Goal: Task Accomplishment & Management: Use online tool/utility

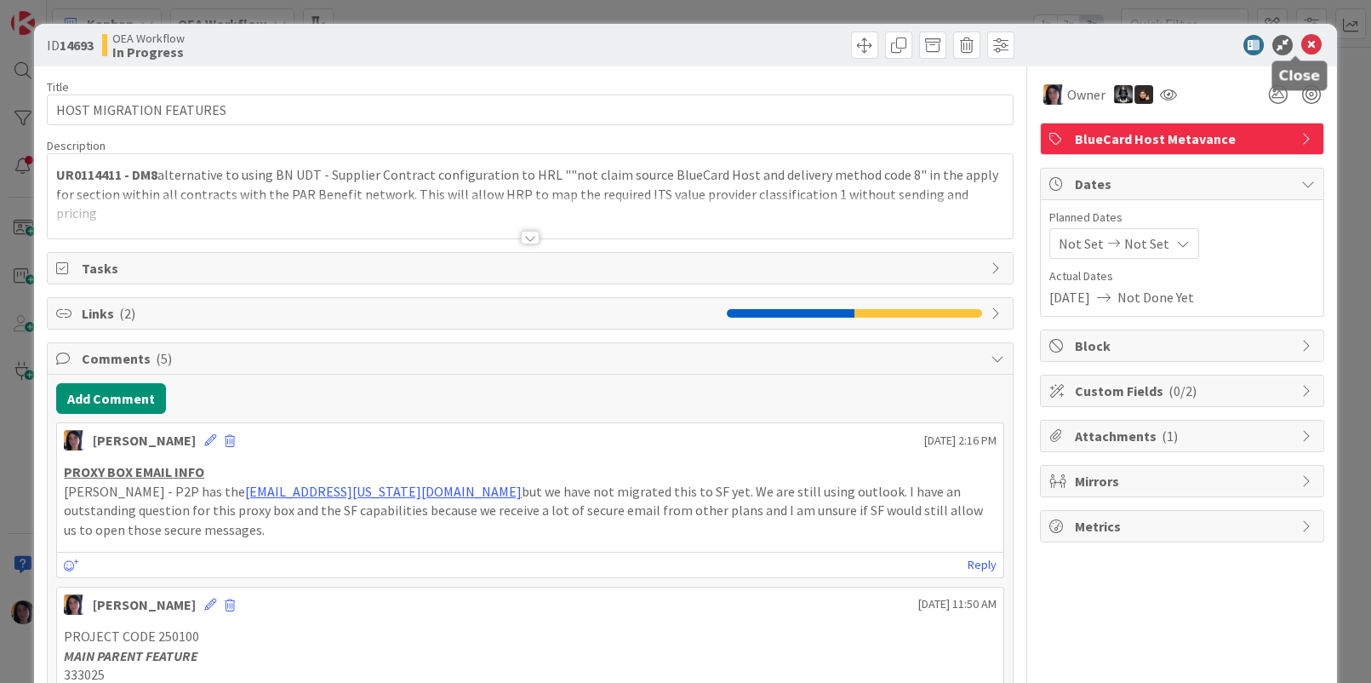
drag, startPoint x: 1299, startPoint y: 41, endPoint x: 1117, endPoint y: 49, distance: 182.4
click at [1302, 42] on icon at bounding box center [1312, 45] width 20 height 20
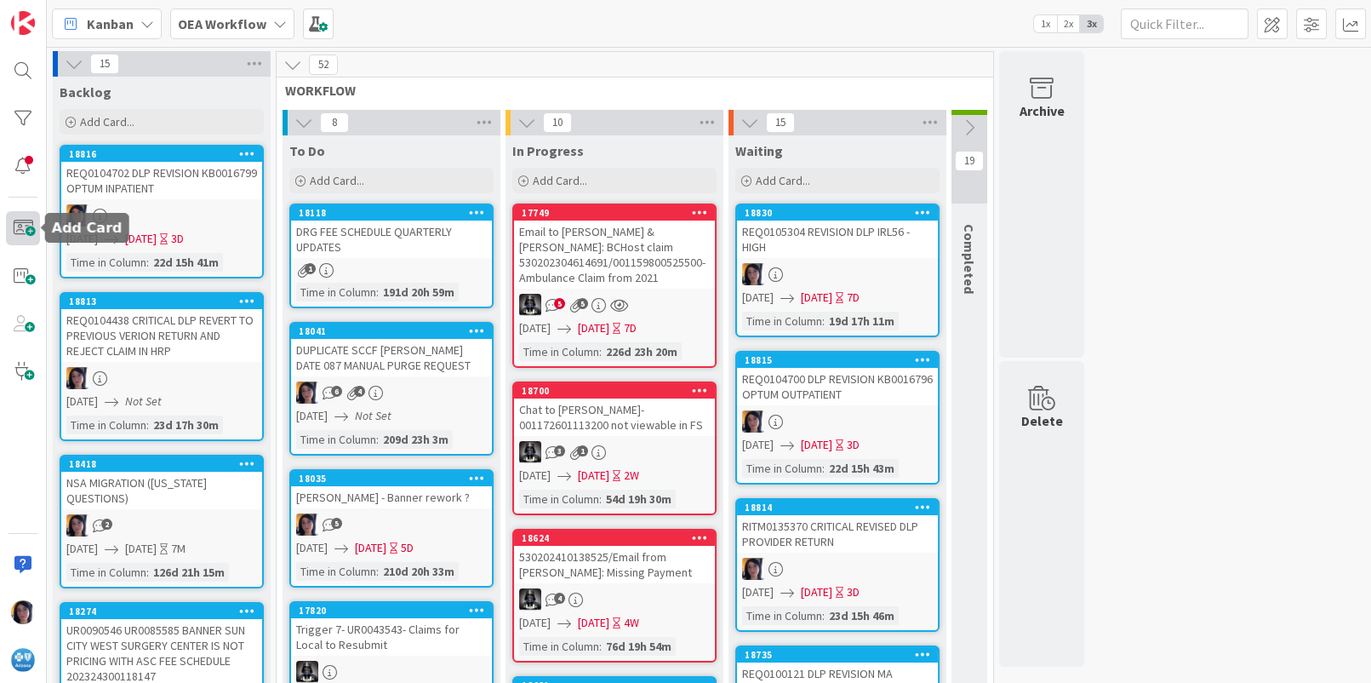
click at [26, 229] on span at bounding box center [23, 228] width 34 height 34
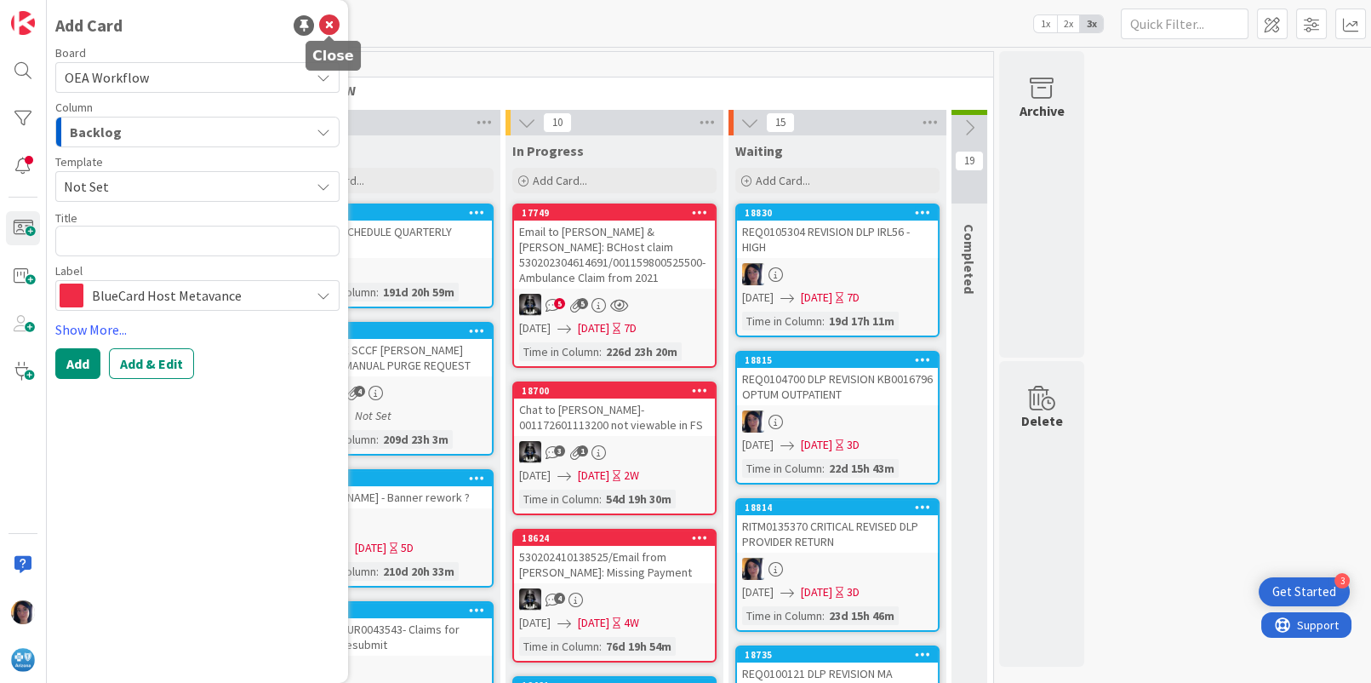
click at [327, 19] on icon at bounding box center [329, 25] width 20 height 20
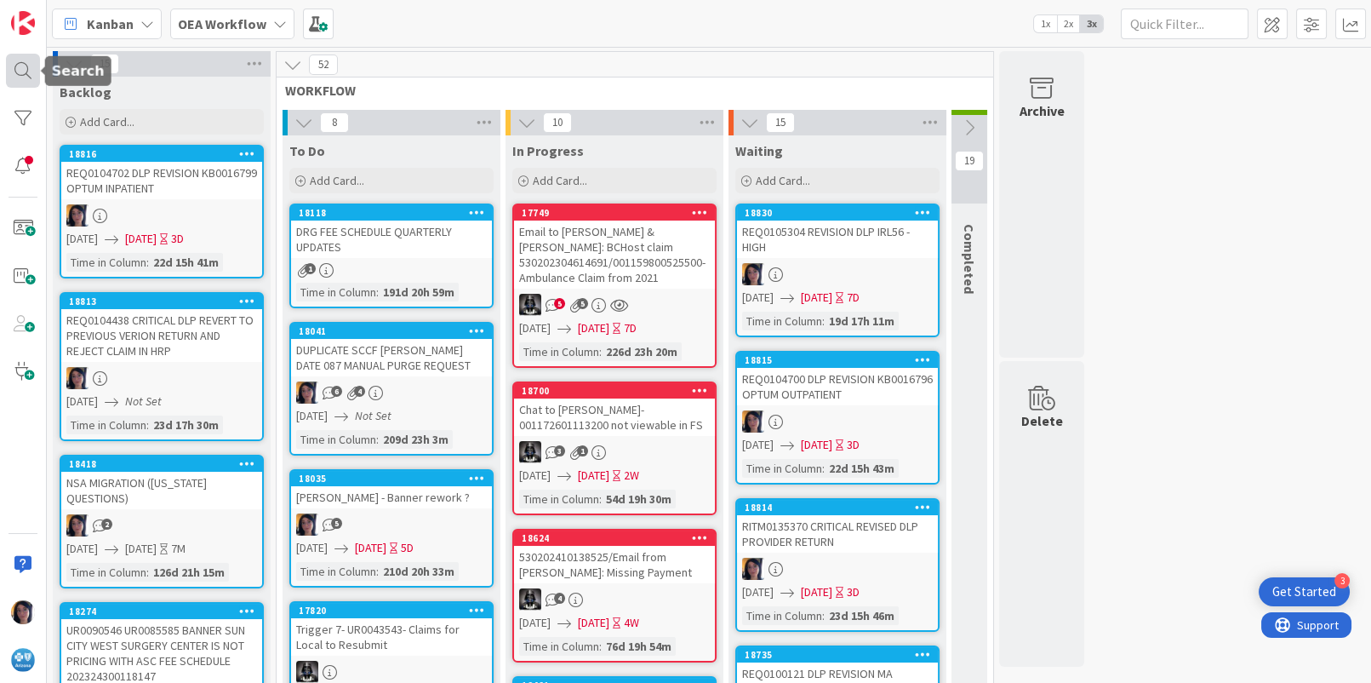
click at [19, 71] on div at bounding box center [23, 71] width 34 height 34
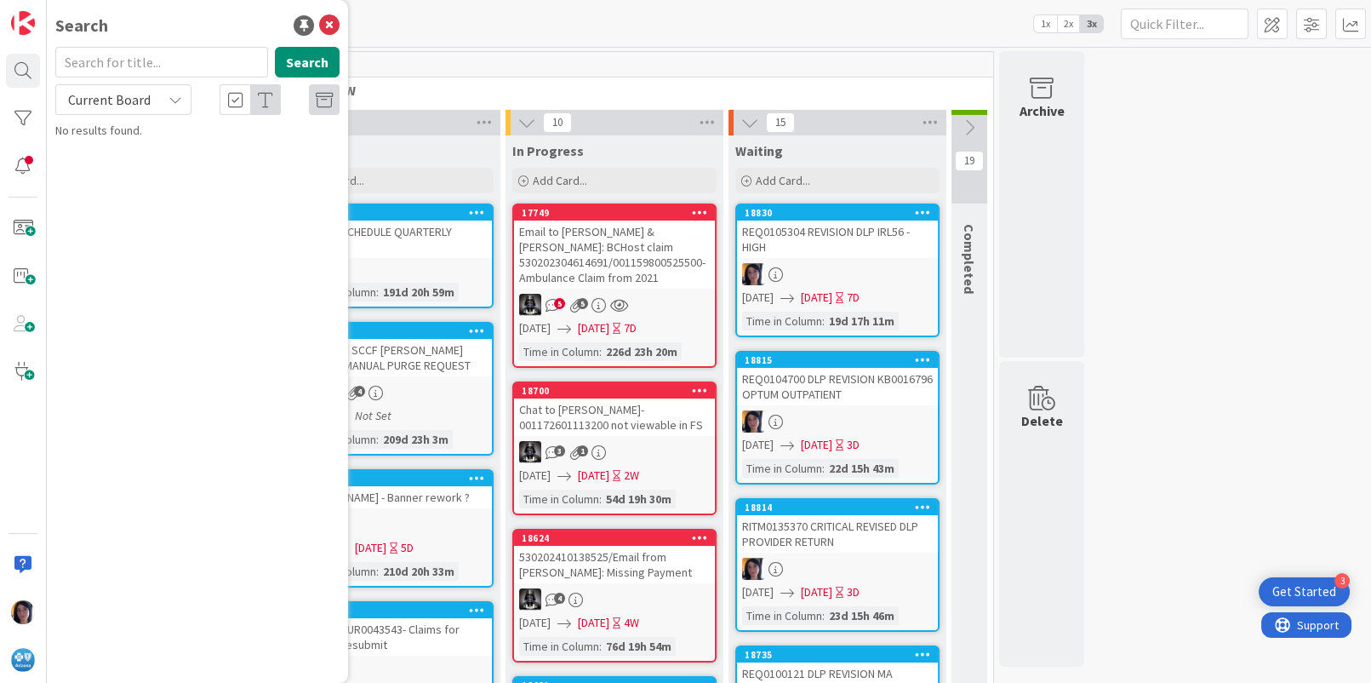
click at [109, 56] on input "text" at bounding box center [161, 62] width 213 height 31
type input "35.00"
click at [110, 100] on span "Current Board" at bounding box center [109, 99] width 83 height 17
click at [119, 159] on span "All Boards" at bounding box center [153, 170] width 177 height 26
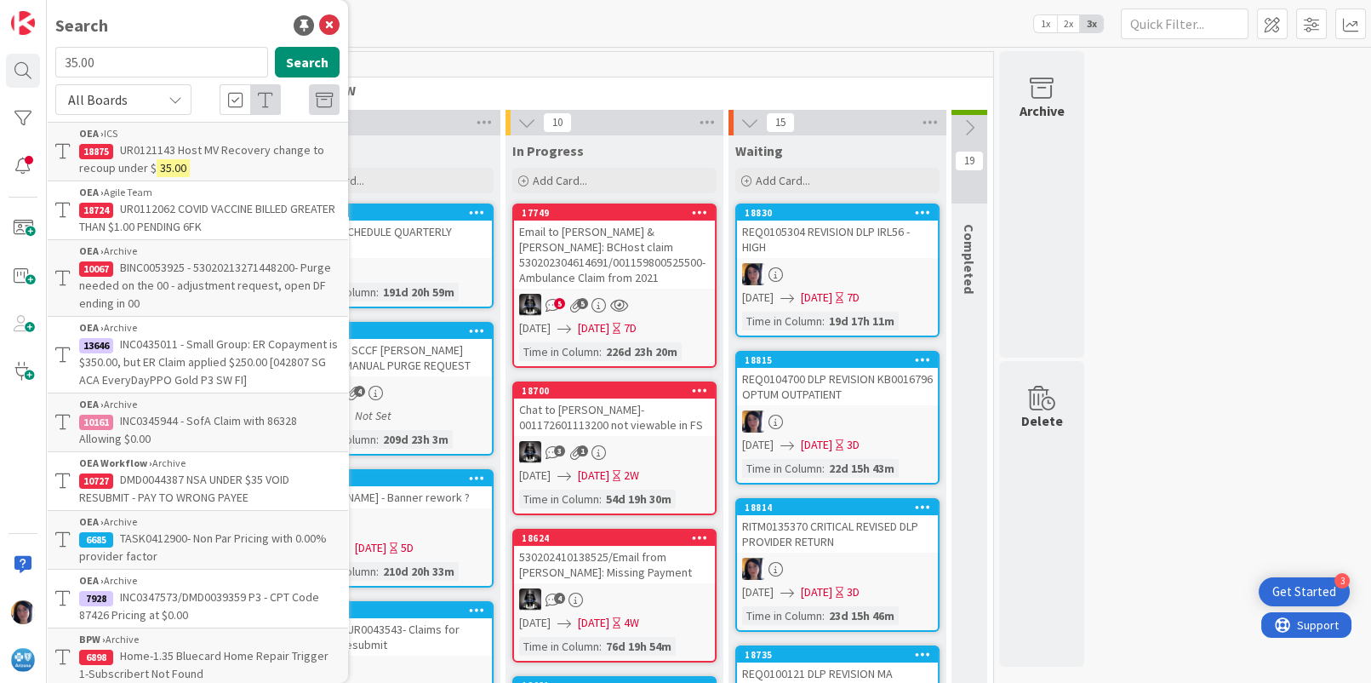
click at [209, 137] on div "OEA › ICS" at bounding box center [209, 133] width 260 height 15
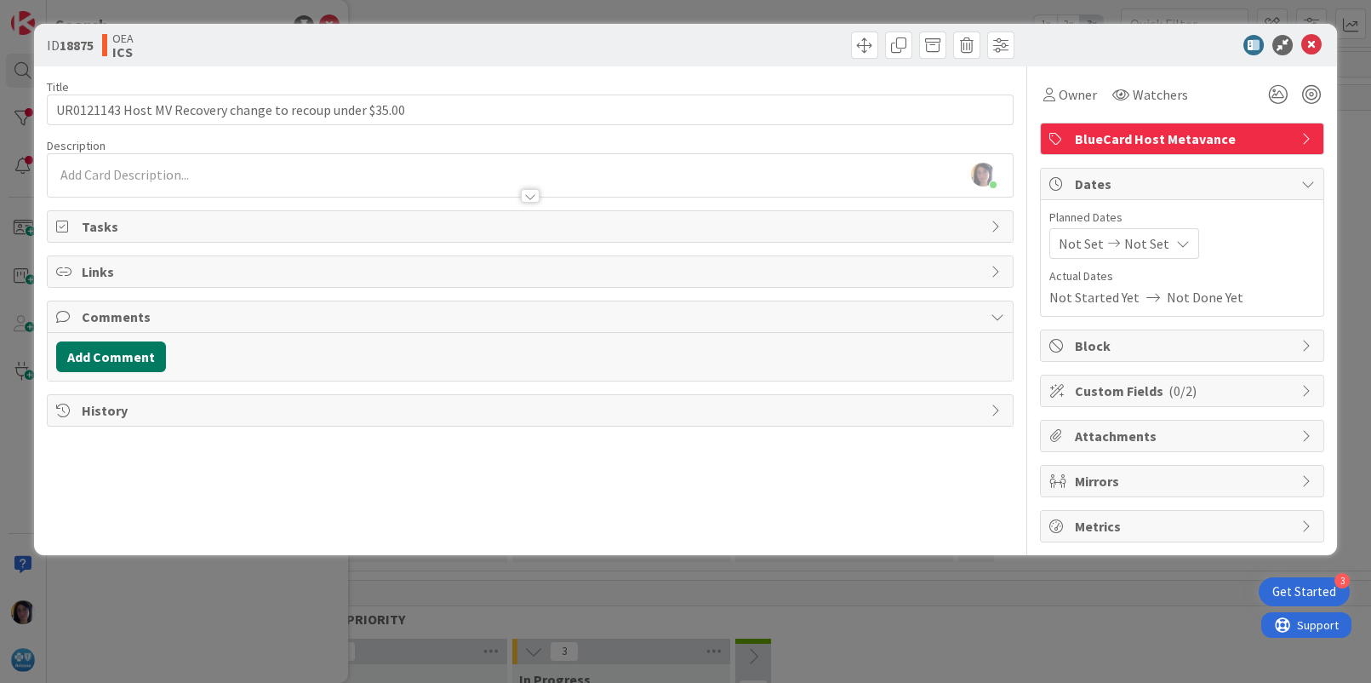
click at [112, 354] on button "Add Comment" at bounding box center [111, 356] width 110 height 31
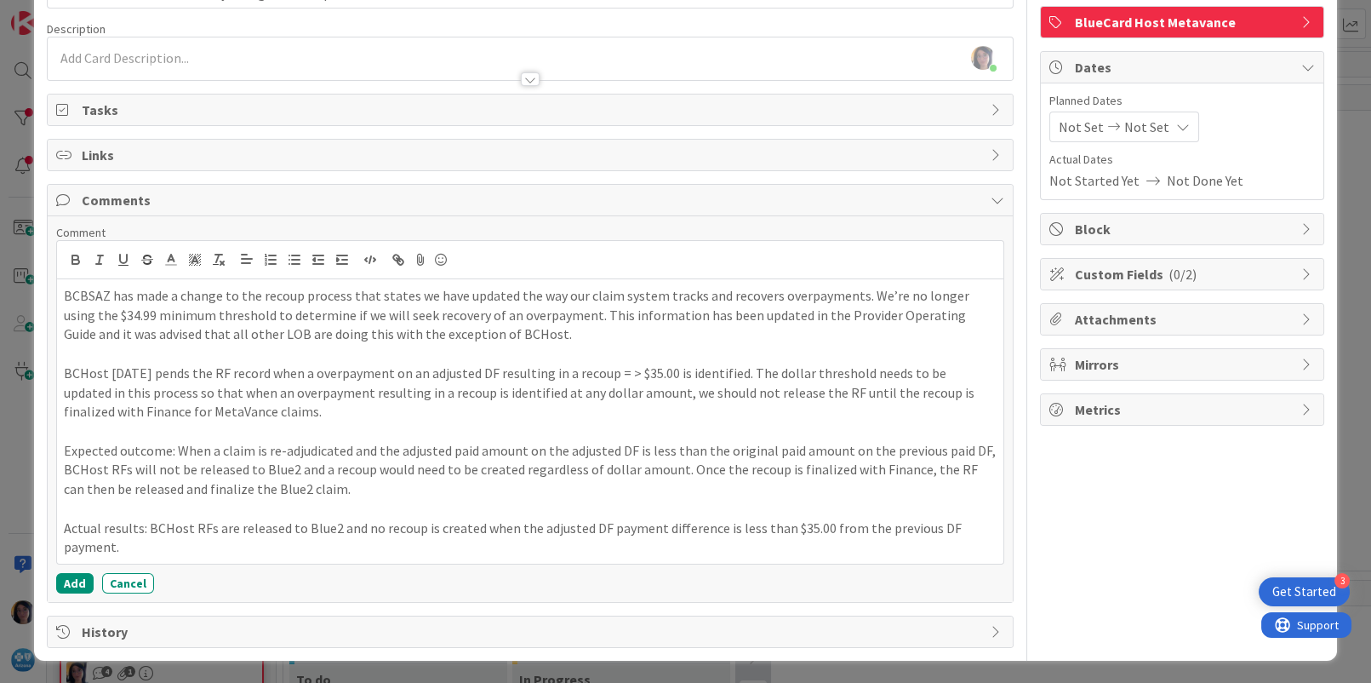
scroll to position [117, 0]
click at [74, 580] on button "Add" at bounding box center [74, 582] width 37 height 20
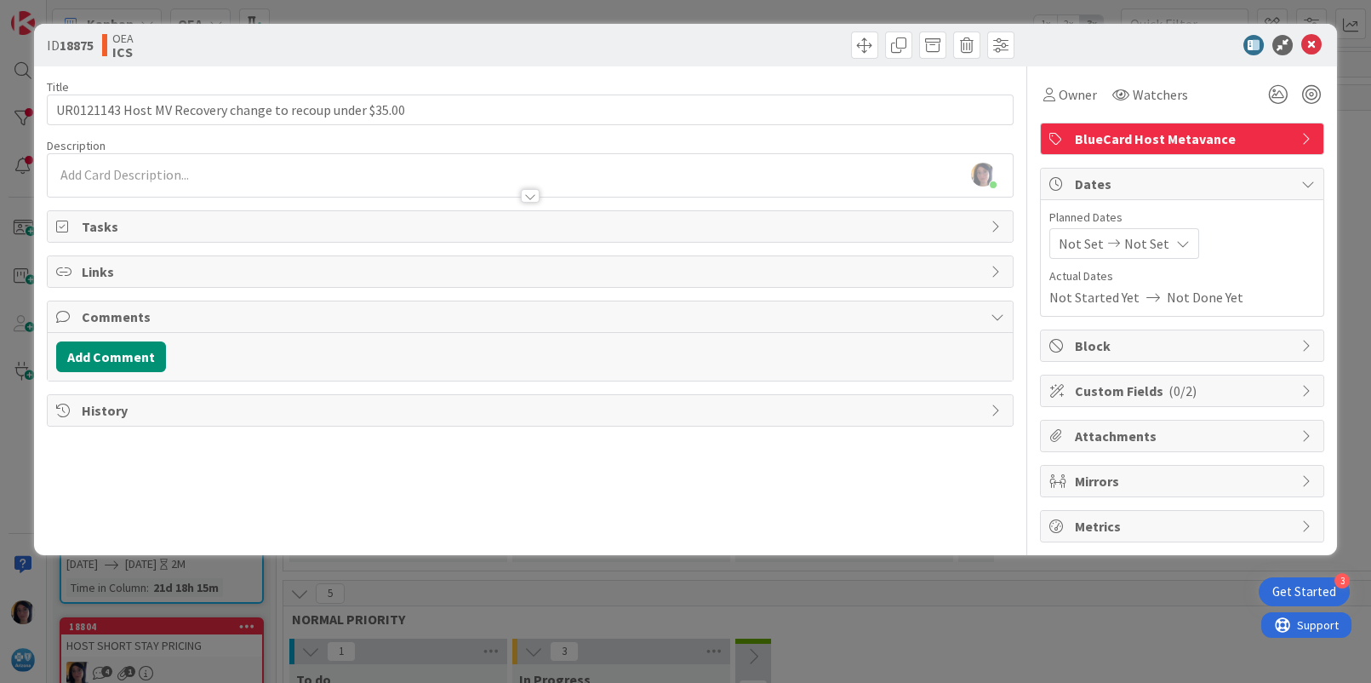
scroll to position [0, 0]
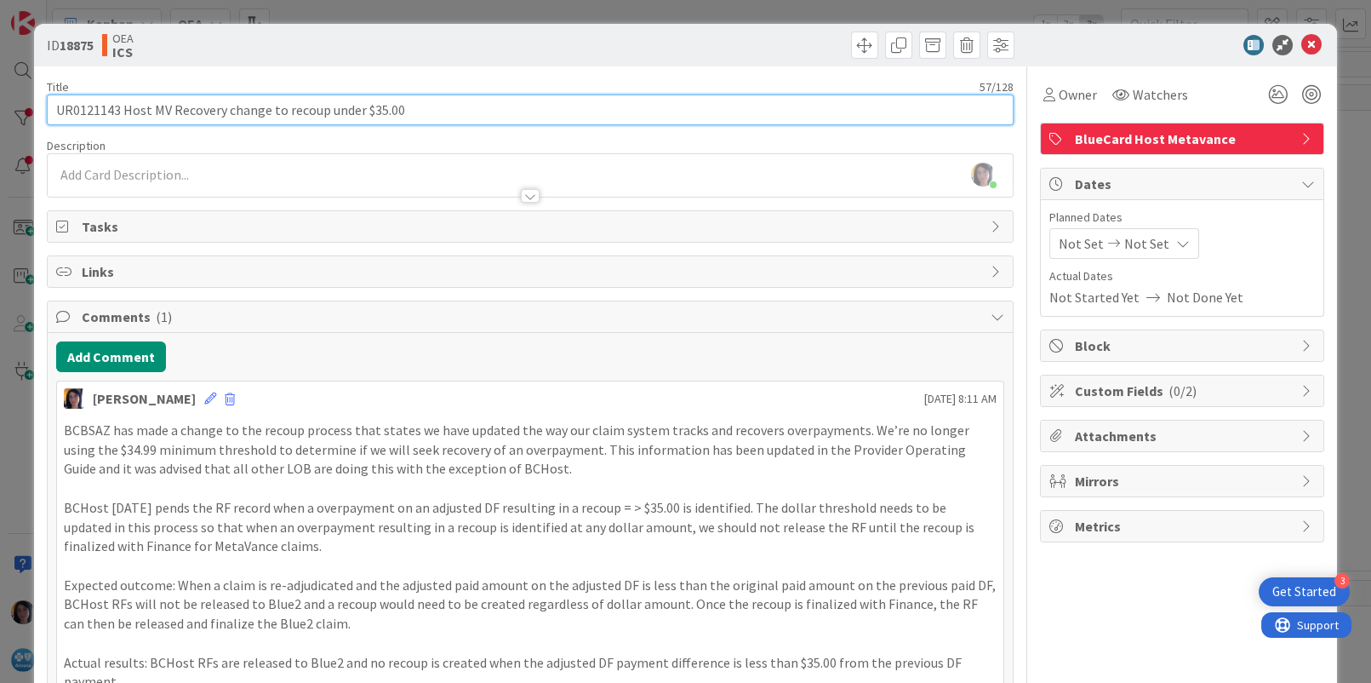
click at [84, 112] on input "UR0121143 Host MV Recovery change to recoup under $35.00" at bounding box center [530, 109] width 966 height 31
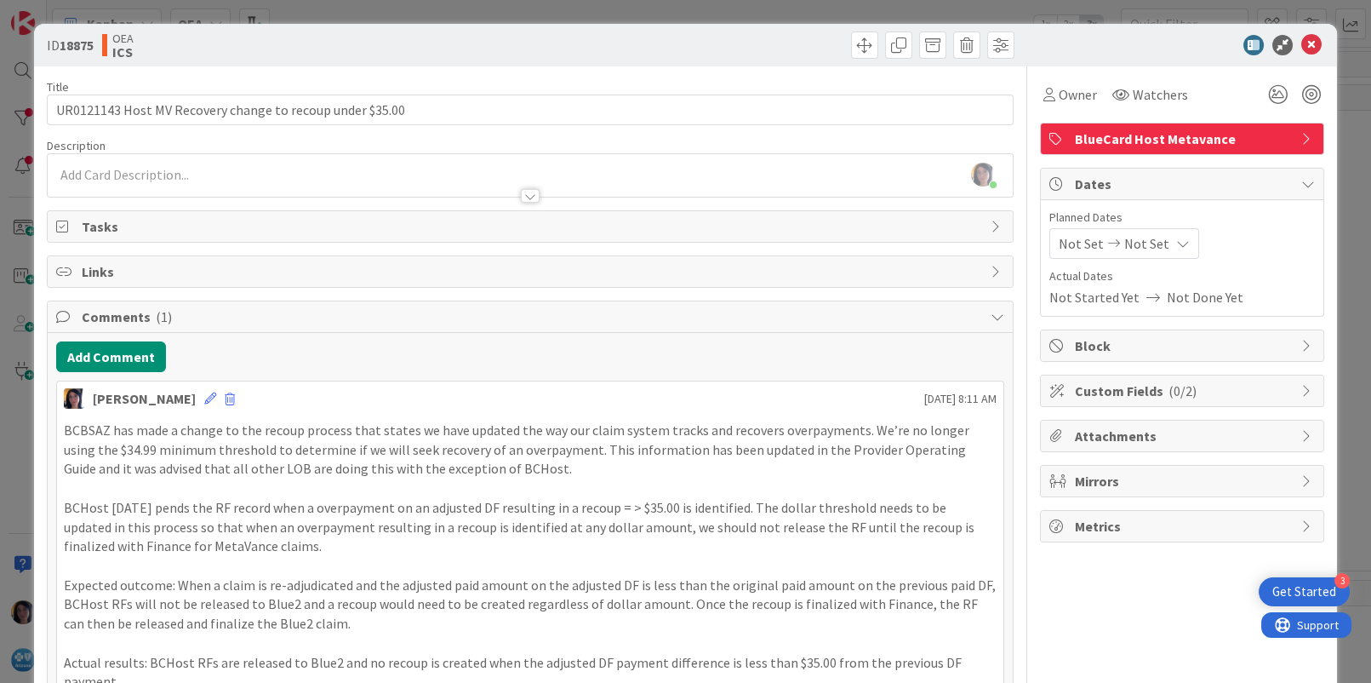
click at [120, 181] on div at bounding box center [530, 188] width 964 height 18
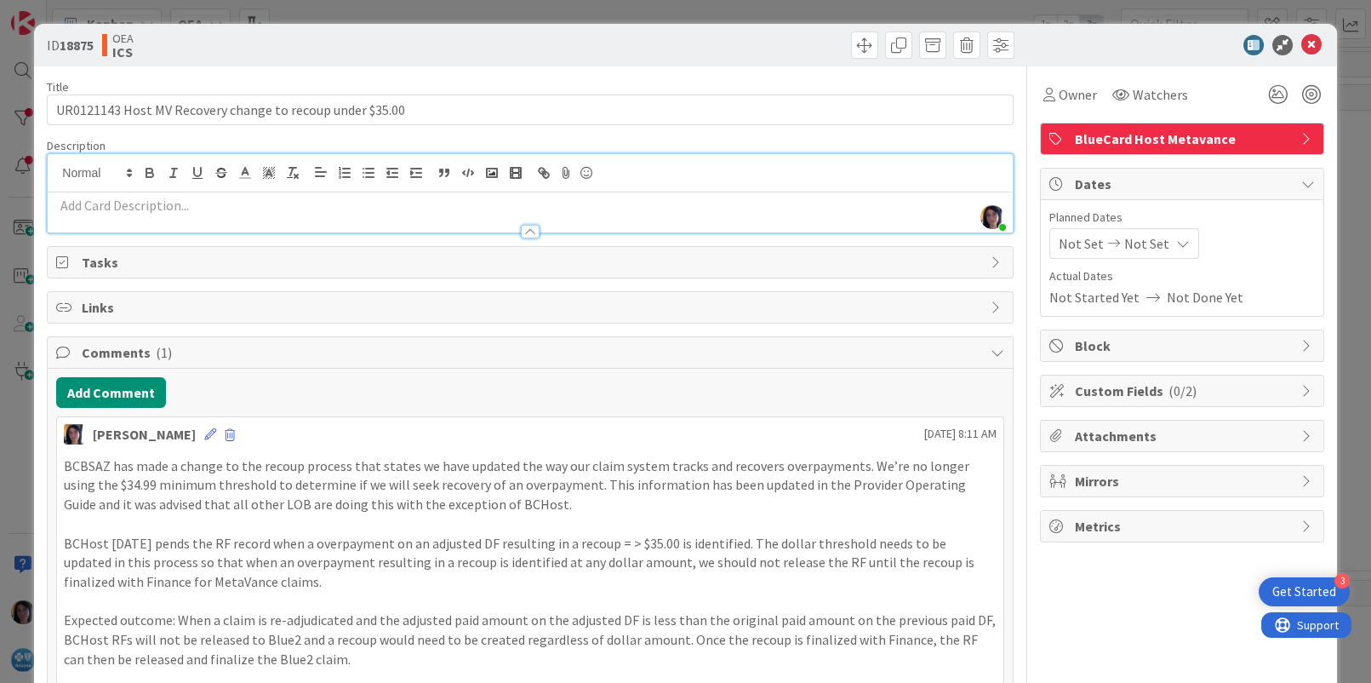
click at [115, 202] on p at bounding box center [529, 206] width 947 height 20
paste div
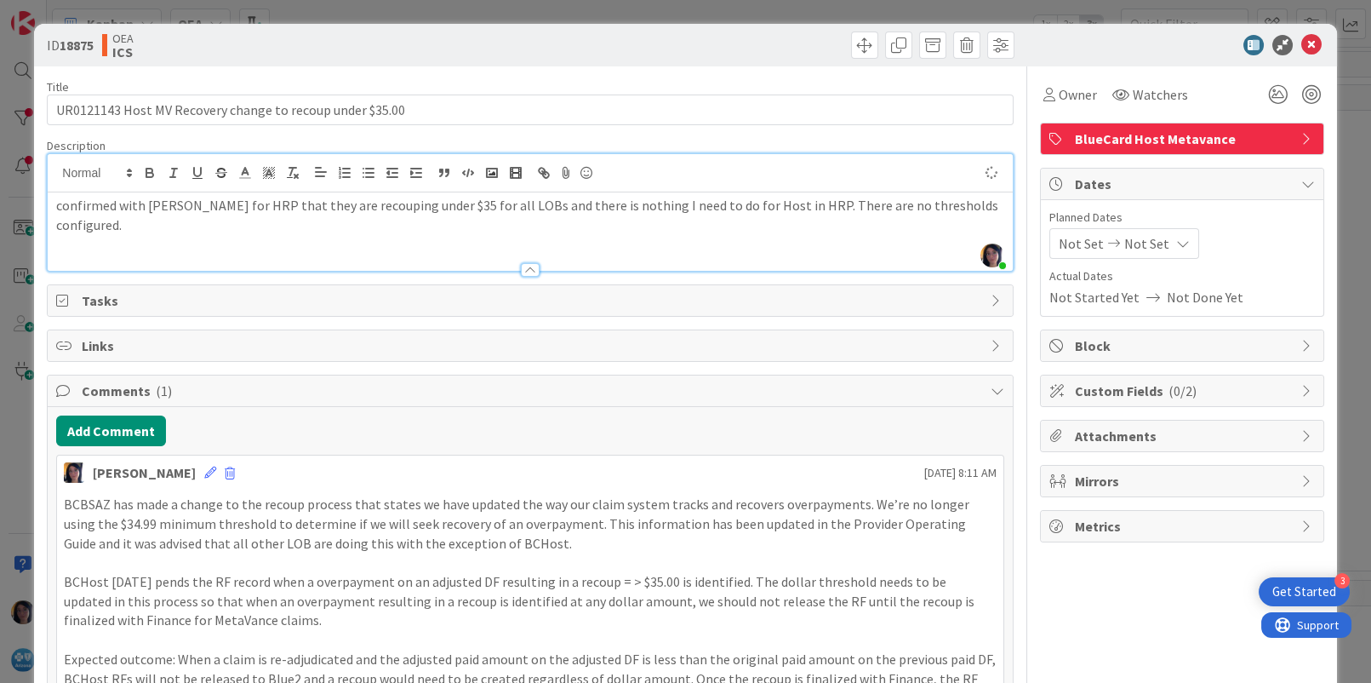
click at [62, 204] on p "confirmed with [PERSON_NAME] for HRP that they are recouping under $35 for all …" at bounding box center [529, 215] width 947 height 38
click at [1077, 245] on span "Not Set" at bounding box center [1081, 243] width 45 height 20
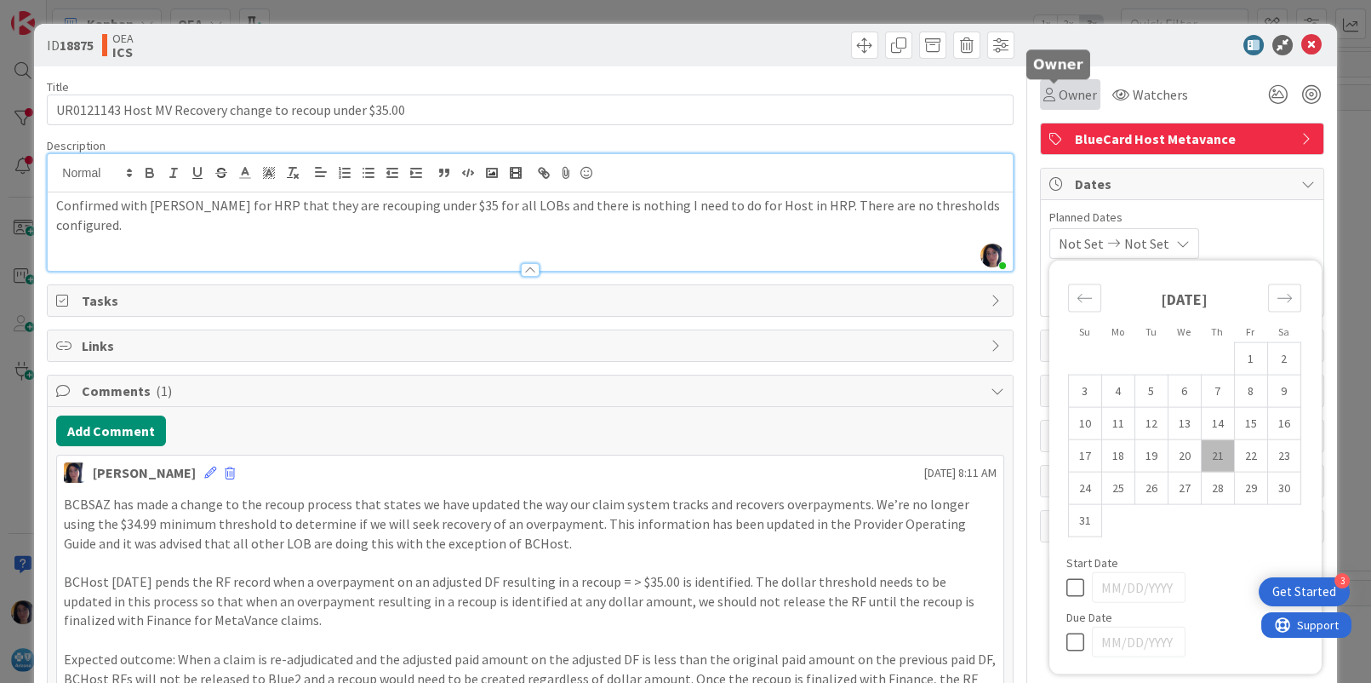
click at [1059, 90] on span "Owner" at bounding box center [1078, 94] width 38 height 20
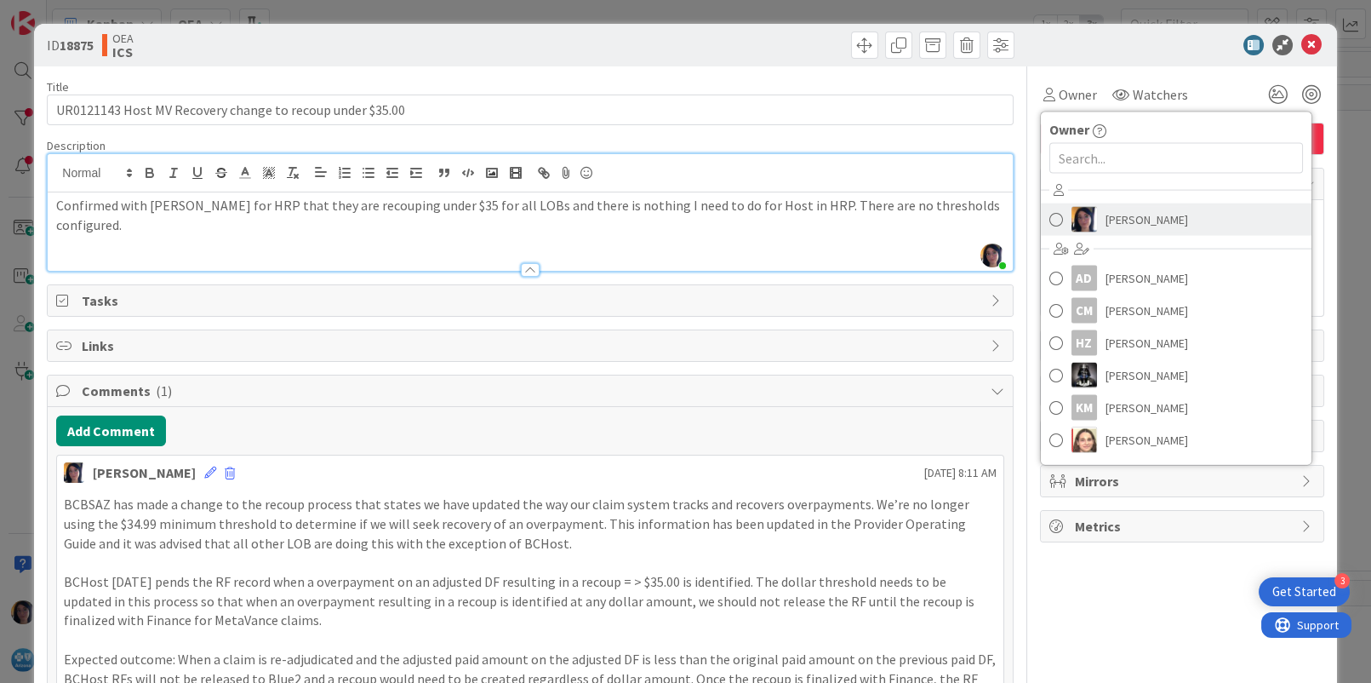
click at [1072, 220] on img at bounding box center [1085, 220] width 26 height 26
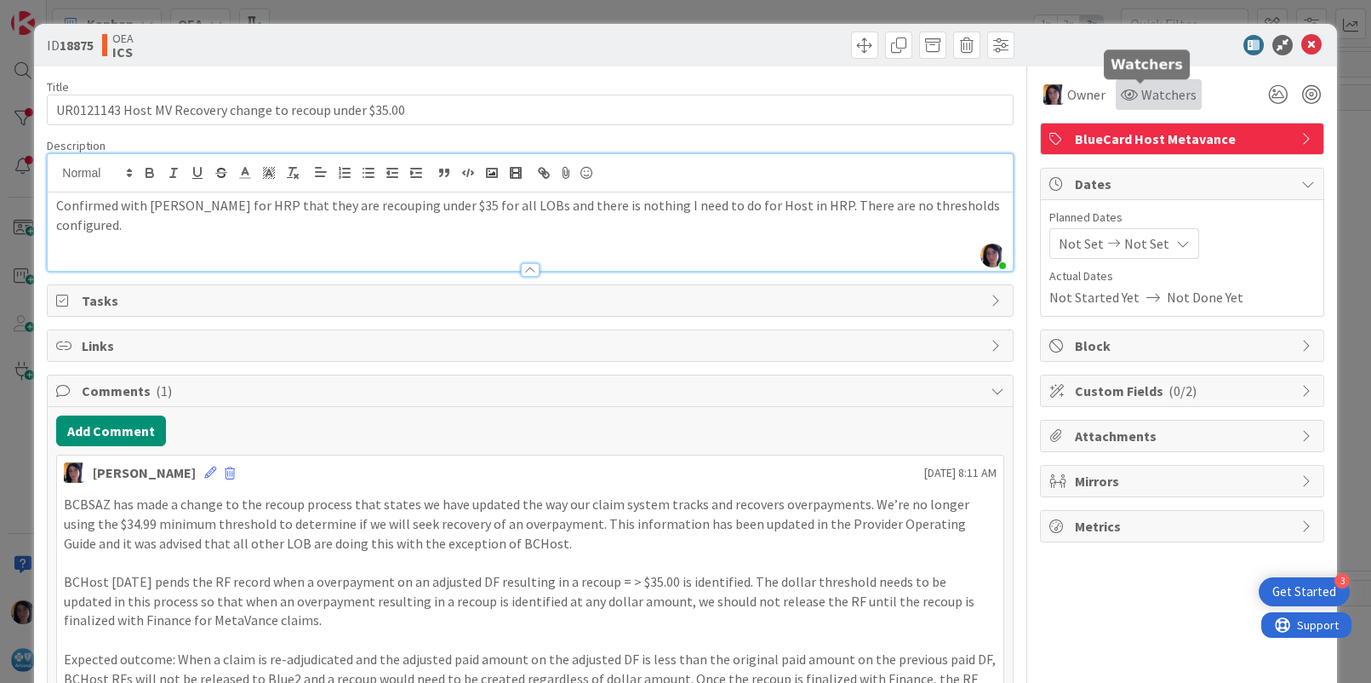
click at [1141, 93] on span "Watchers" at bounding box center [1168, 94] width 55 height 20
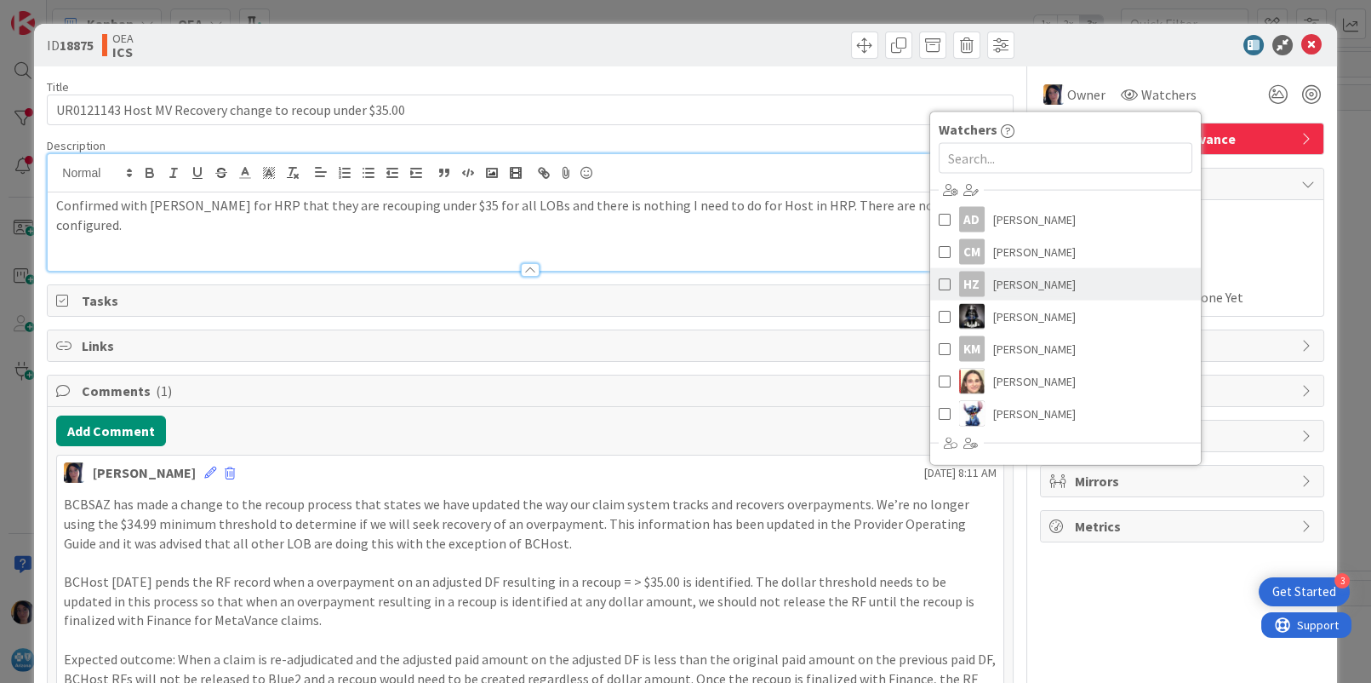
click at [993, 286] on span "[PERSON_NAME]" at bounding box center [1034, 285] width 83 height 26
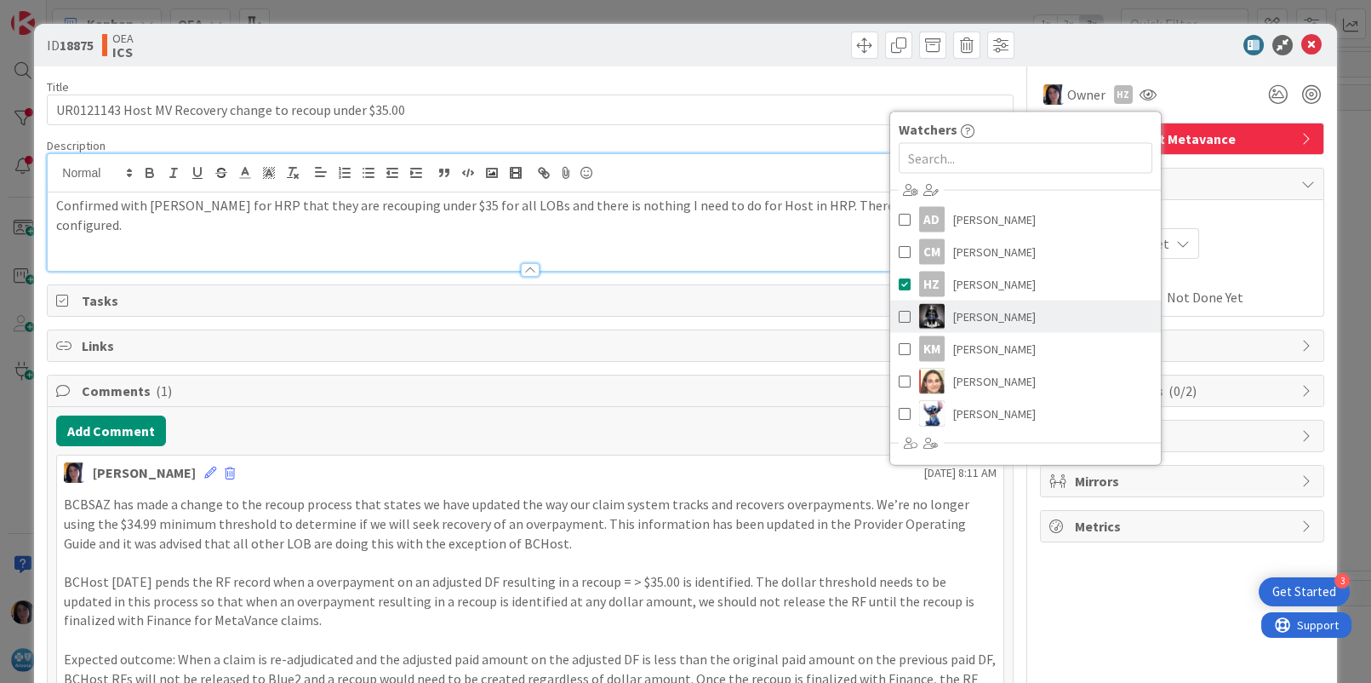
click at [987, 315] on span "[PERSON_NAME]" at bounding box center [994, 317] width 83 height 26
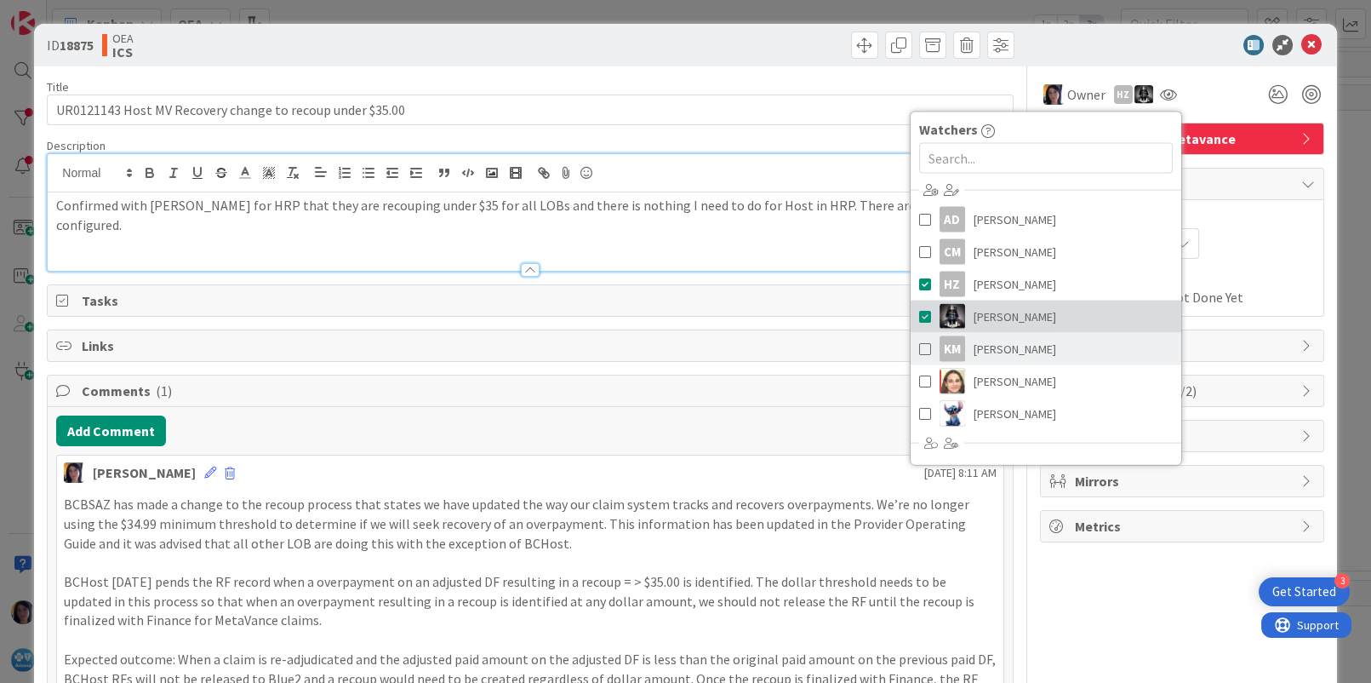
scroll to position [192, 0]
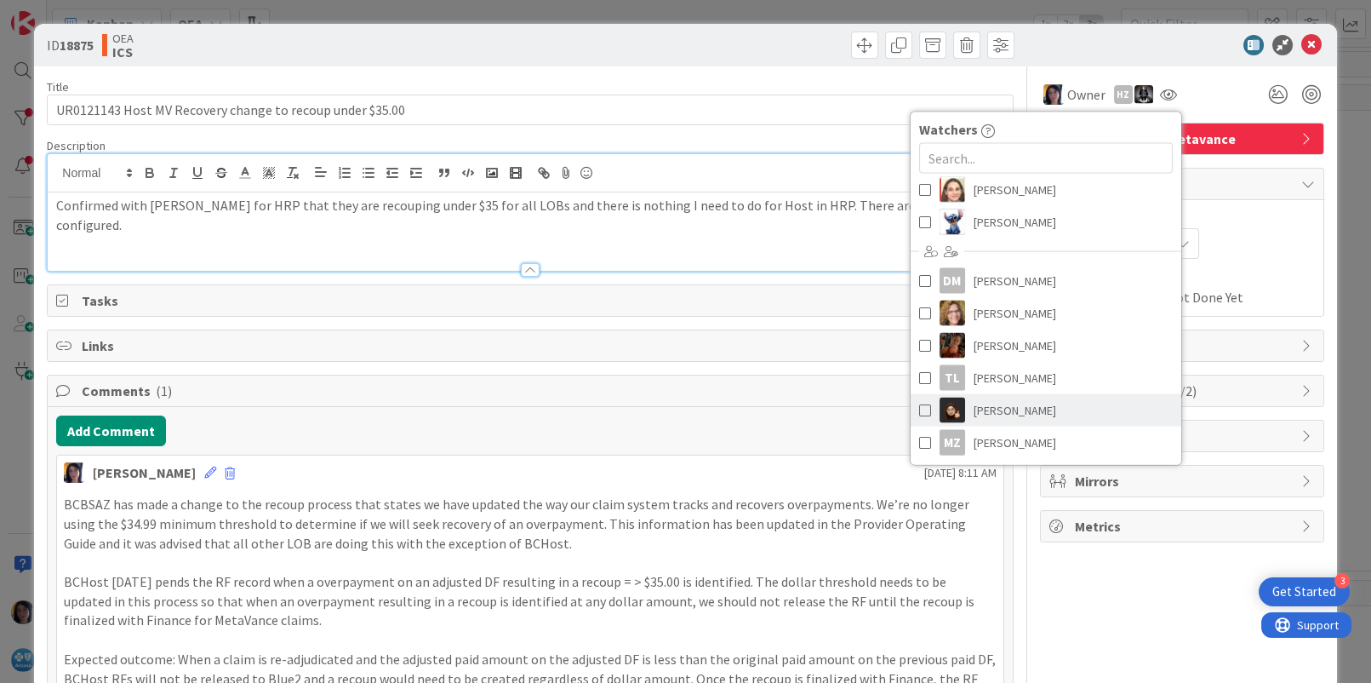
click at [980, 405] on span "[PERSON_NAME]" at bounding box center [1015, 411] width 83 height 26
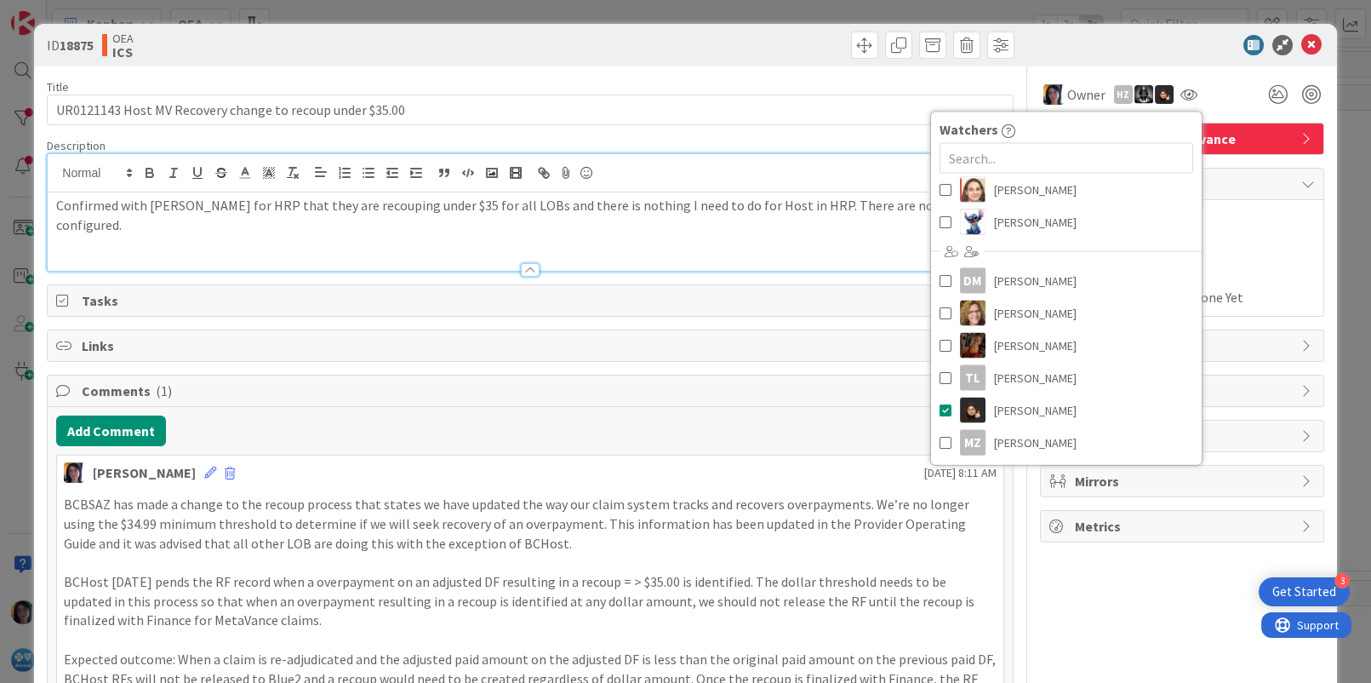
click at [1281, 267] on span "Actual Dates" at bounding box center [1183, 276] width 266 height 18
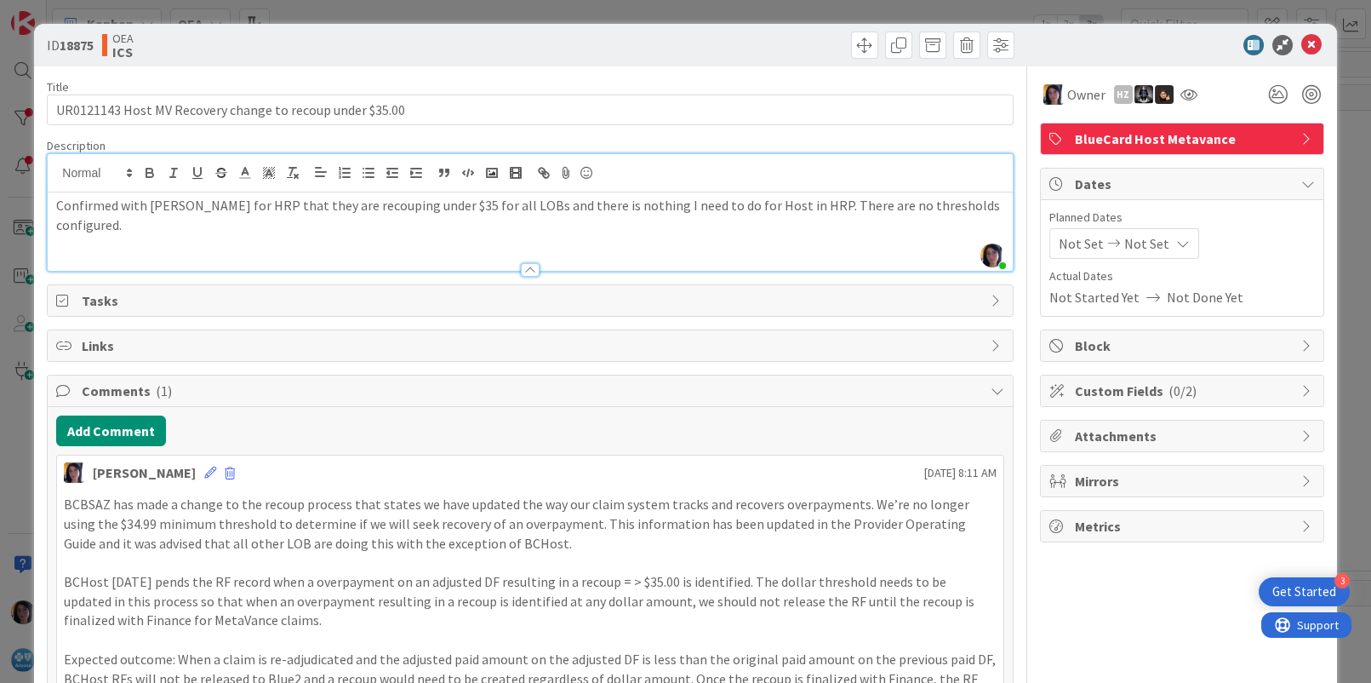
click at [1065, 239] on span "Not Set" at bounding box center [1081, 243] width 45 height 20
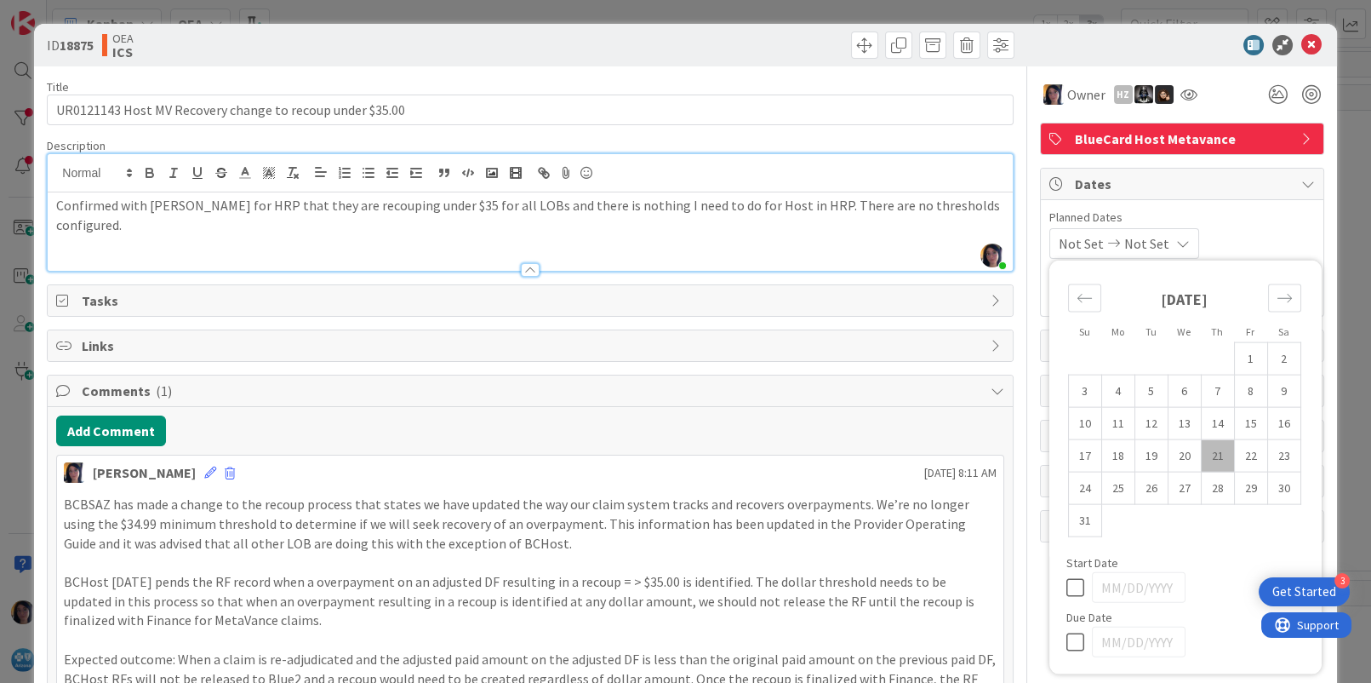
click at [1201, 450] on td "21" at bounding box center [1217, 455] width 33 height 32
type input "[DATE]"
click at [1277, 300] on icon "Move forward to switch to the next month." at bounding box center [1285, 298] width 16 height 16
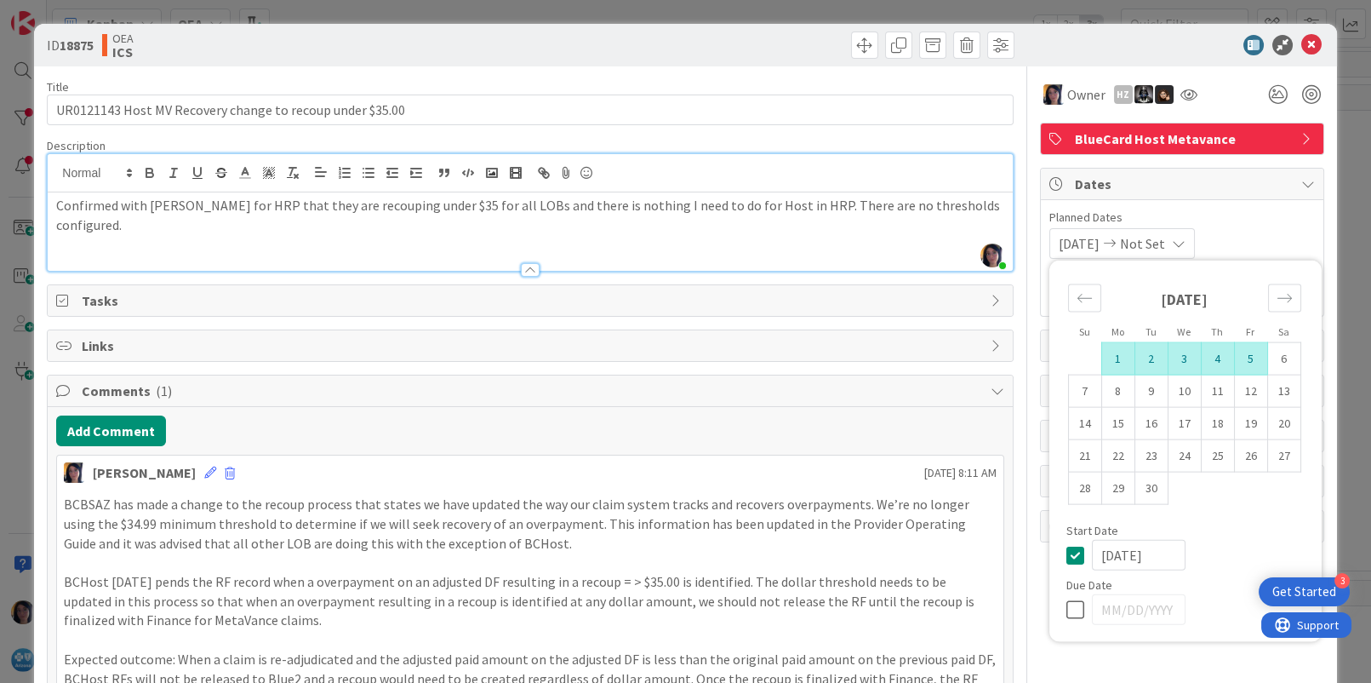
click at [1236, 350] on td "5" at bounding box center [1250, 358] width 33 height 32
type input "[DATE]"
click at [1251, 225] on span "Planned Dates" at bounding box center [1183, 218] width 266 height 18
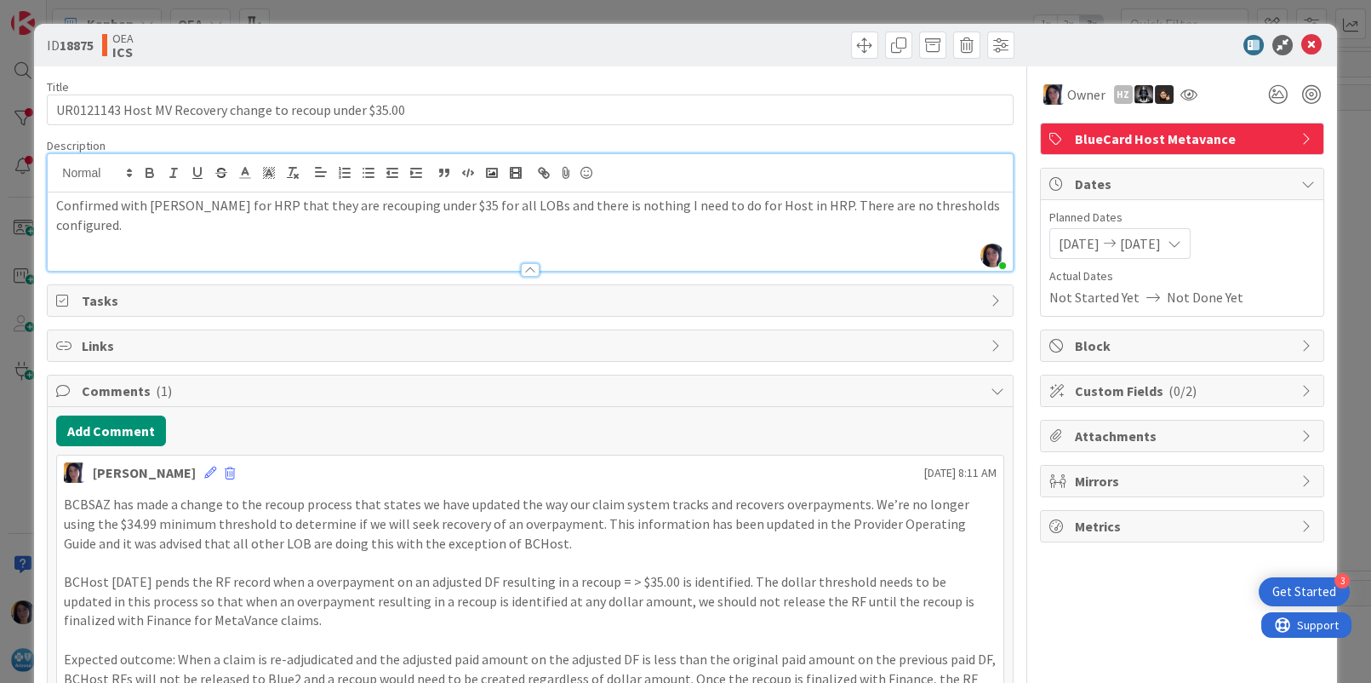
click at [1107, 53] on div at bounding box center [1173, 45] width 301 height 20
click at [1302, 48] on icon at bounding box center [1312, 45] width 20 height 20
